Goal: Find contact information: Find contact information

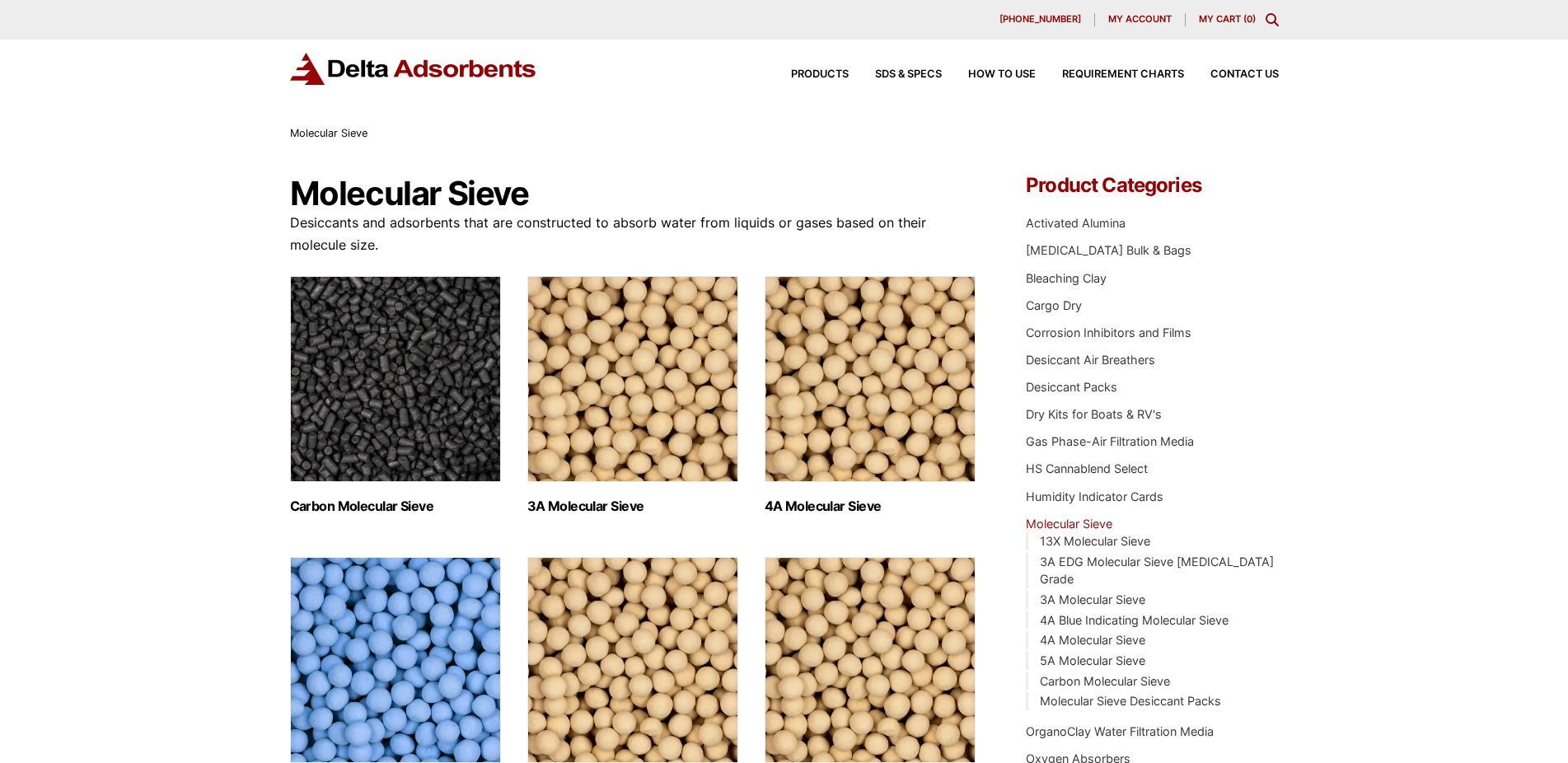
scroll to position [252, 0]
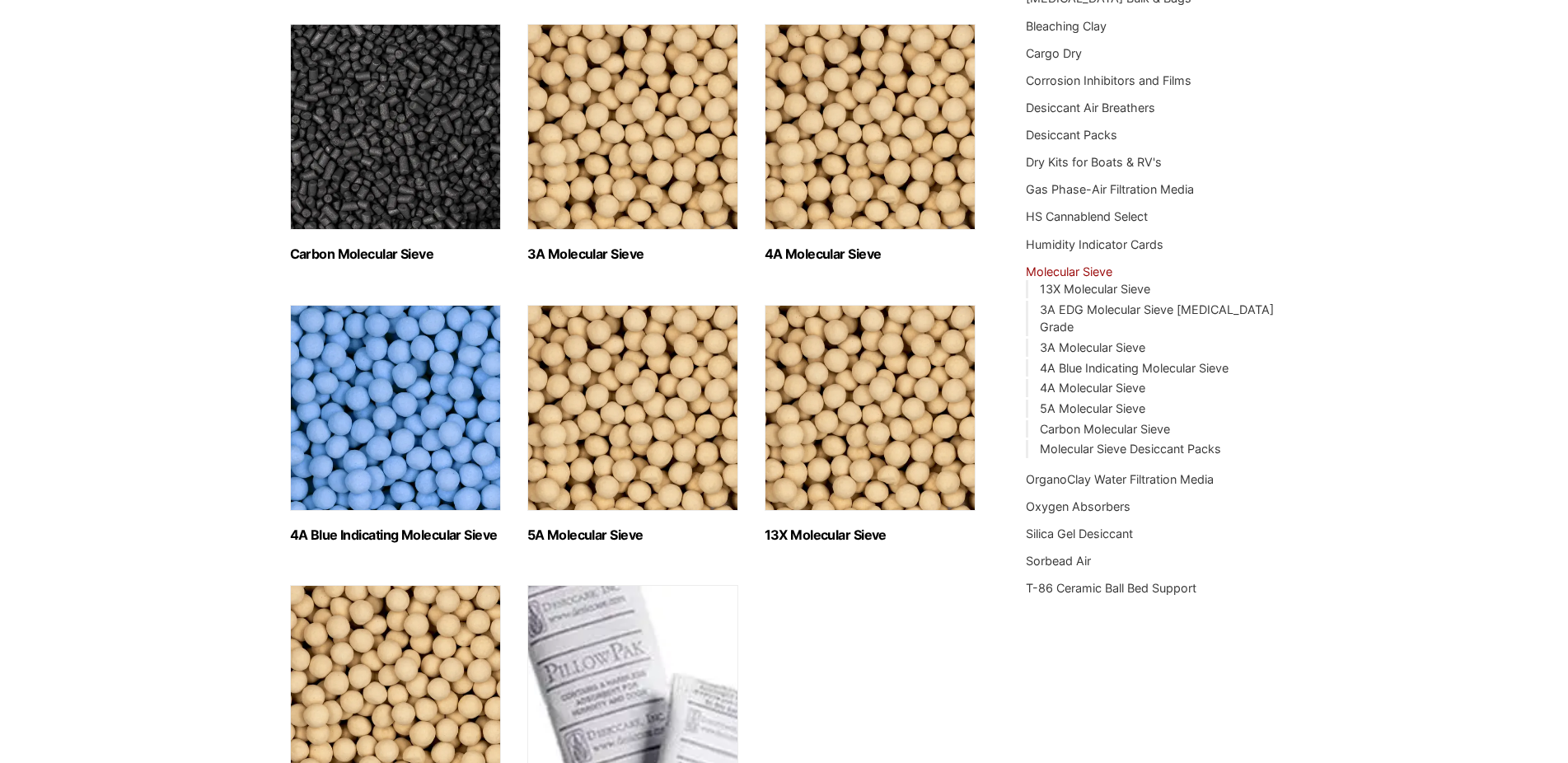
click at [837, 171] on img "Visit product category 4A Molecular Sieve" at bounding box center [870, 126] width 211 height 206
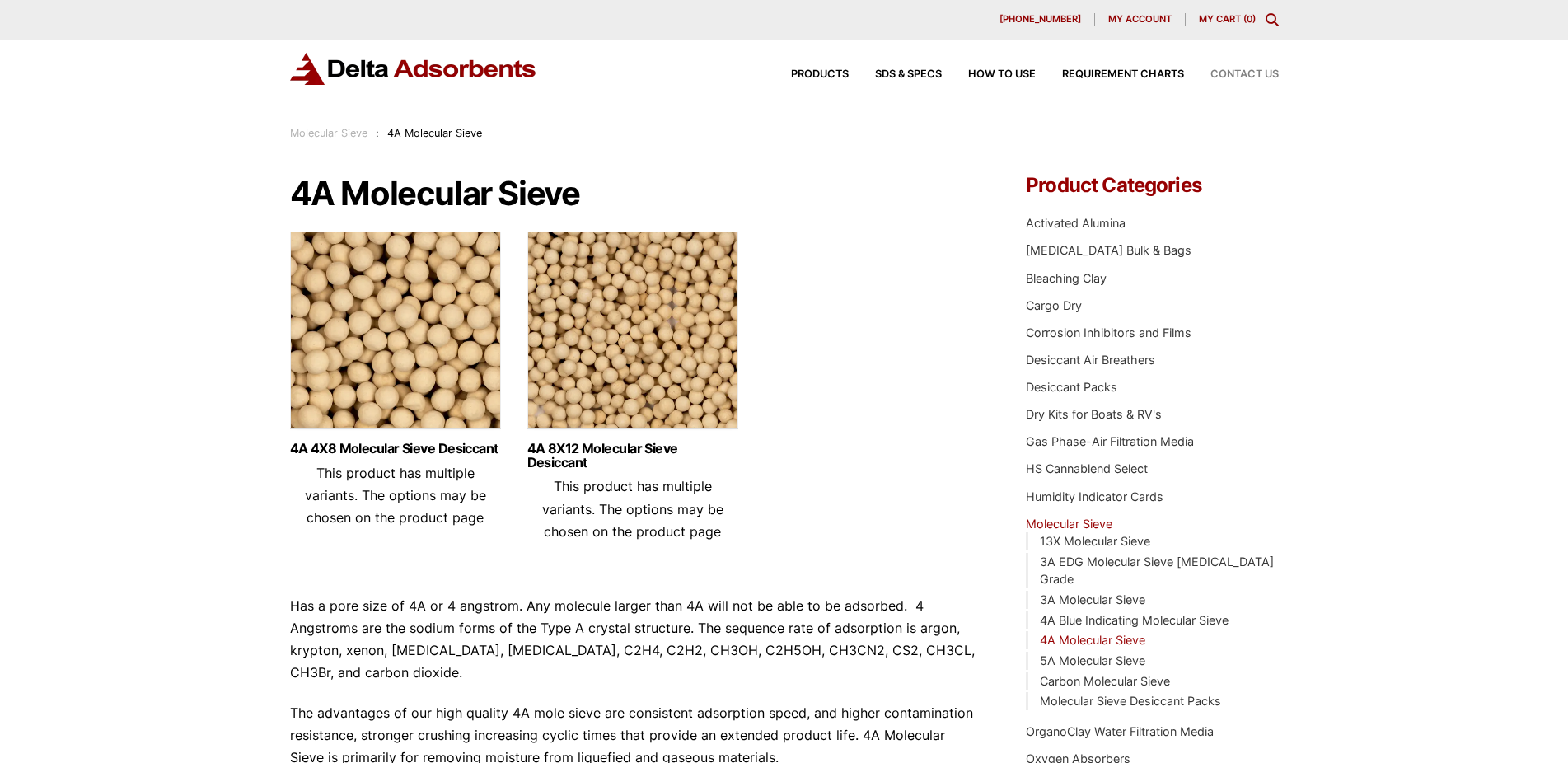
drag, startPoint x: 1212, startPoint y: 89, endPoint x: 1221, endPoint y: 71, distance: 20.1
click at [1214, 84] on div "Products SDS & SPECS How to Use Requirement Charts Contact Us" at bounding box center [784, 82] width 1568 height 85
click at [1224, 69] on div "Products SDS & SPECS How to Use Requirement Charts Contact Us" at bounding box center [1022, 74] width 528 height 24
click at [1223, 78] on span "Contact Us" at bounding box center [1245, 75] width 69 height 11
